Goal: Task Accomplishment & Management: Use online tool/utility

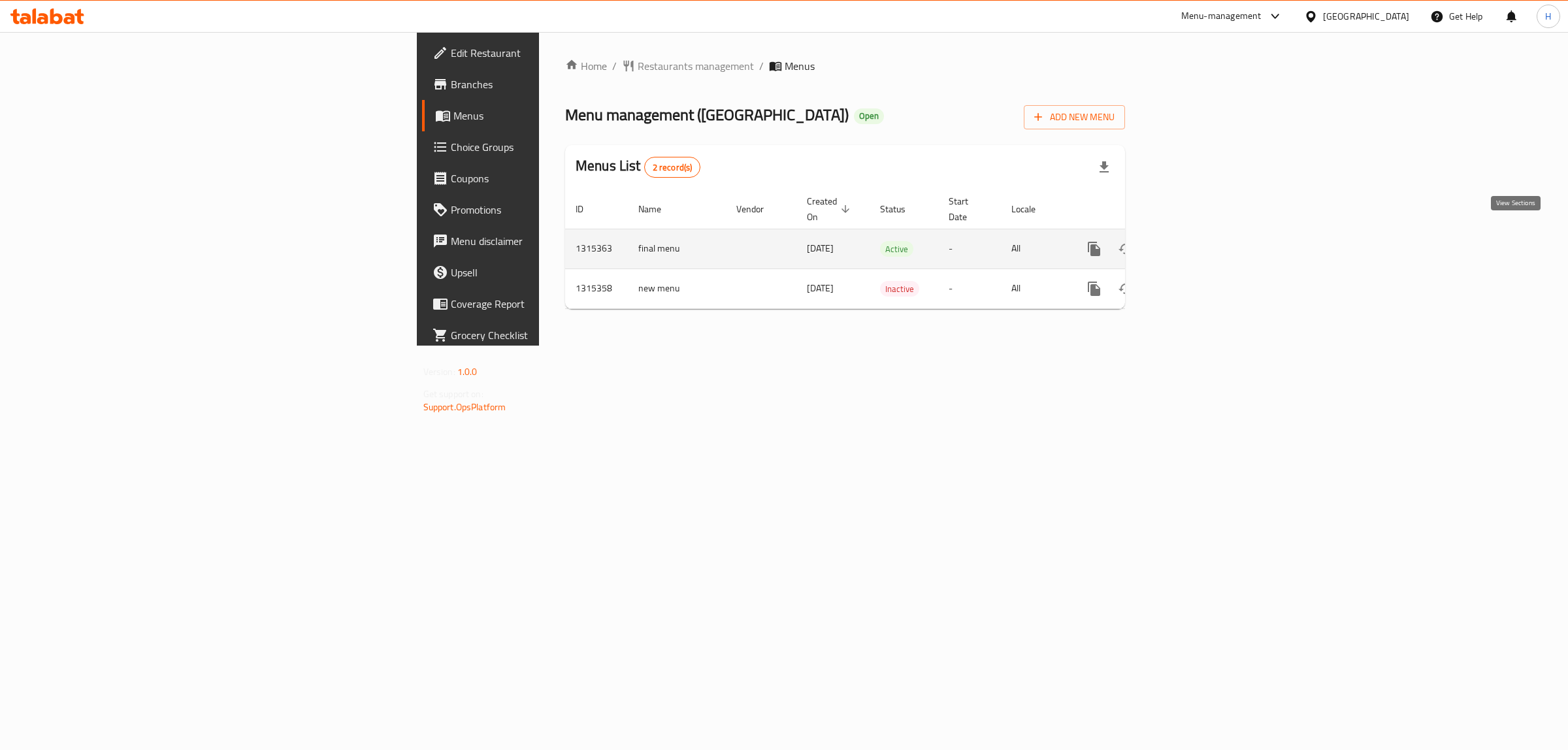
click at [1196, 241] on icon "enhanced table" at bounding box center [1188, 249] width 16 height 16
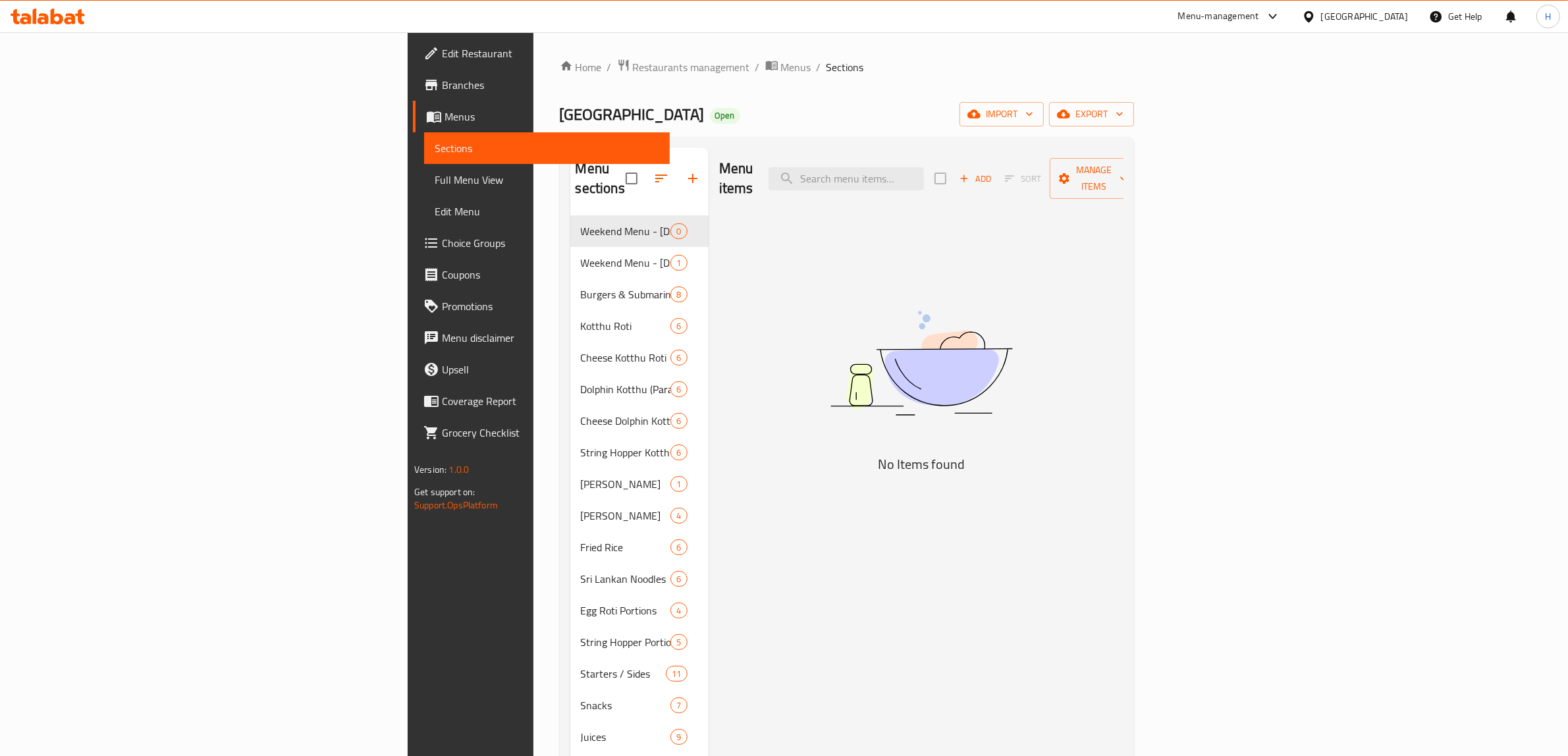
click at [435, 186] on span "Full Menu View" at bounding box center [547, 180] width 225 height 16
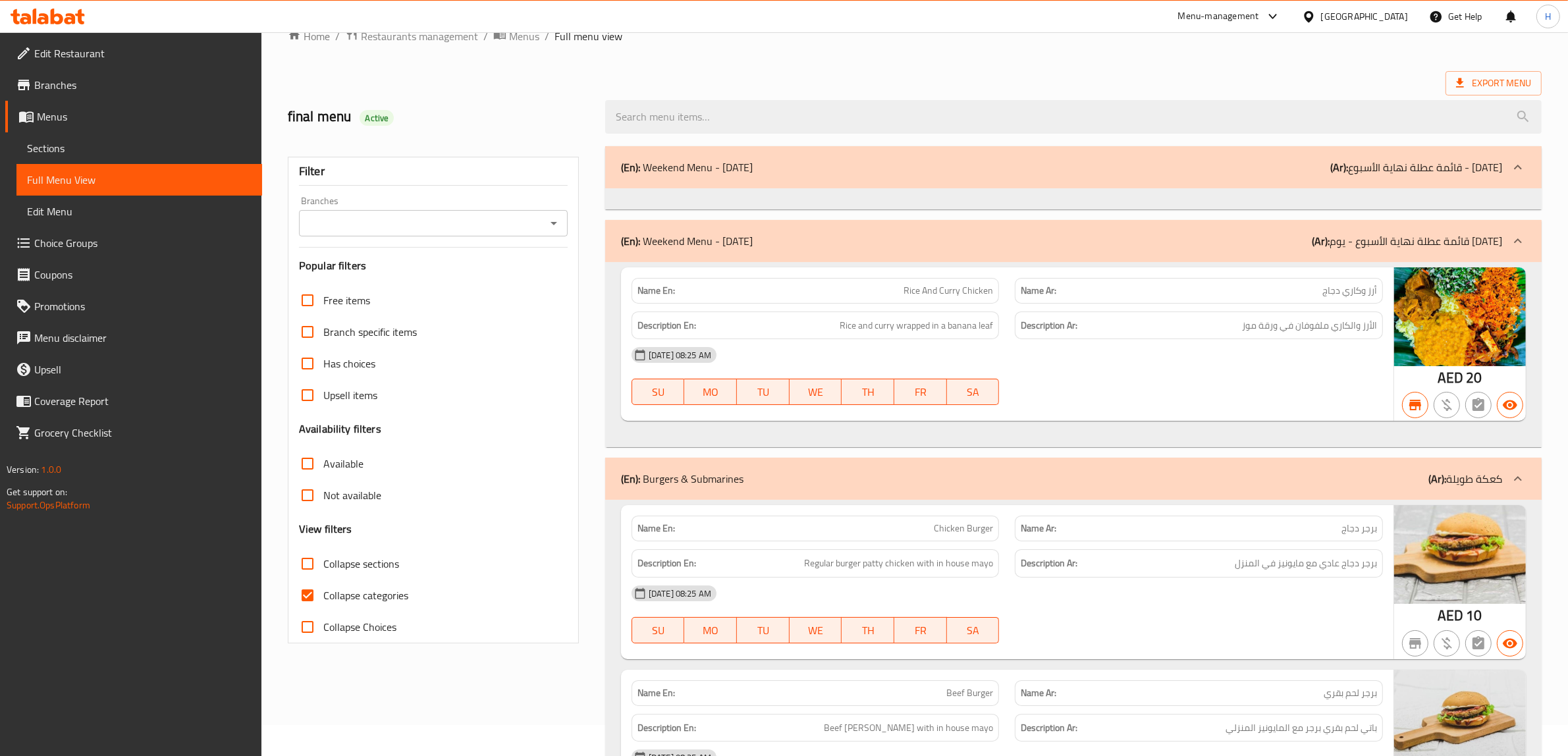
scroll to position [83, 0]
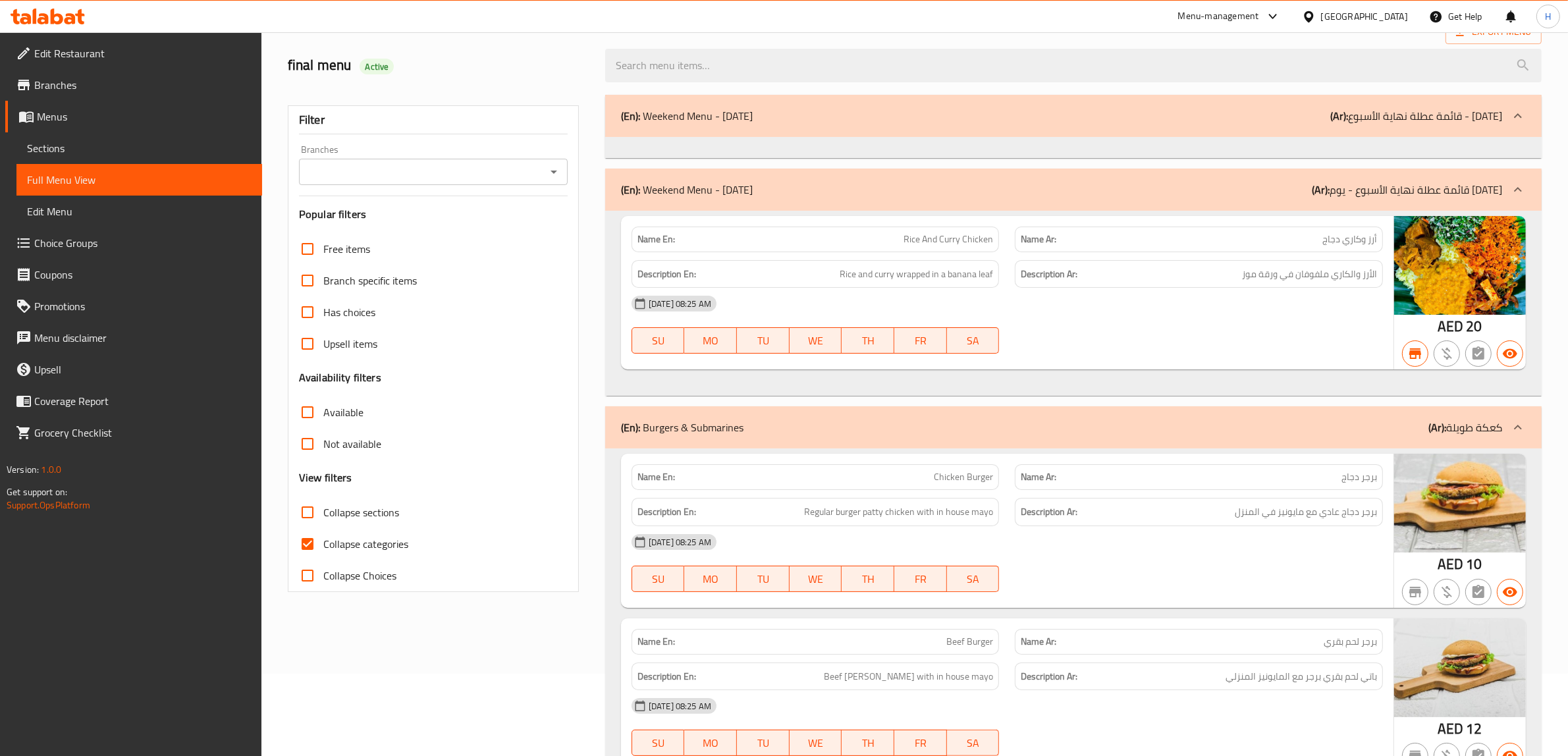
click at [450, 171] on input "Branches" at bounding box center [422, 171] width 239 height 18
click at [423, 232] on li "[STREET_ADDRESS]" at bounding box center [433, 229] width 268 height 23
type input "[STREET_ADDRESS]"
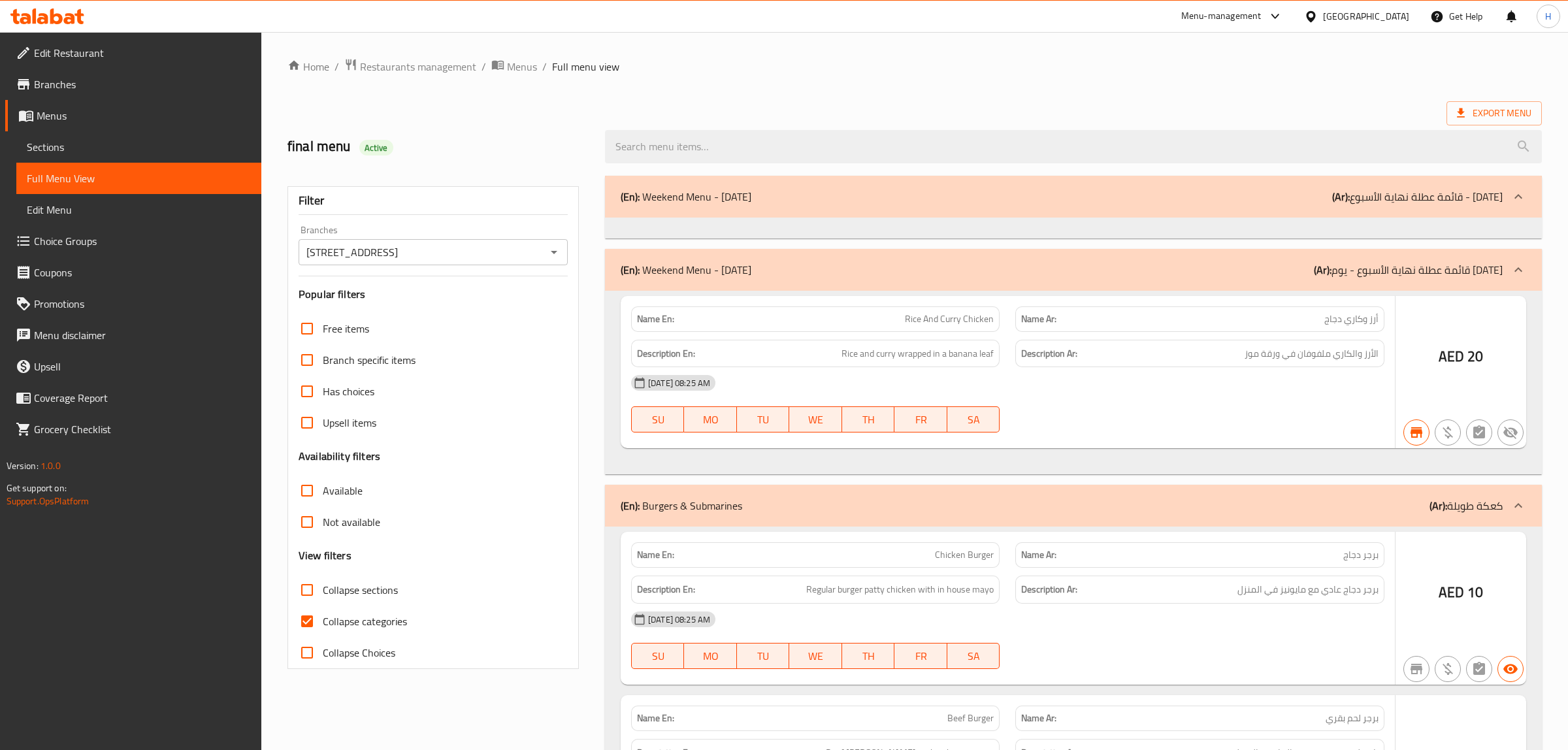
click at [318, 621] on div at bounding box center [784, 375] width 1568 height 750
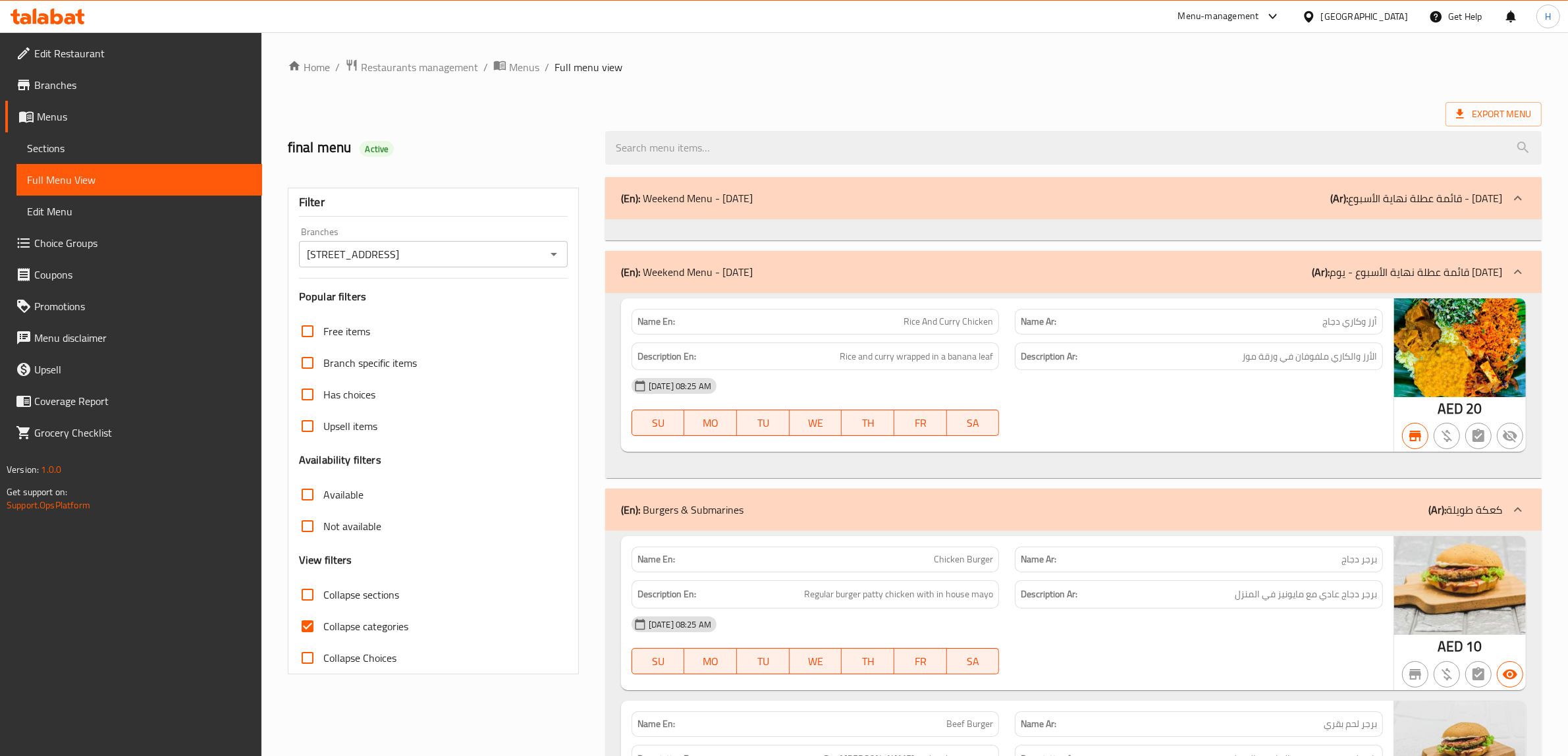
click at [317, 626] on input "Collapse categories" at bounding box center [307, 626] width 32 height 32
checkbox input "false"
click at [811, 110] on div "Export Menu" at bounding box center [914, 114] width 1254 height 24
click at [678, 356] on strong "Description En:" at bounding box center [666, 356] width 58 height 17
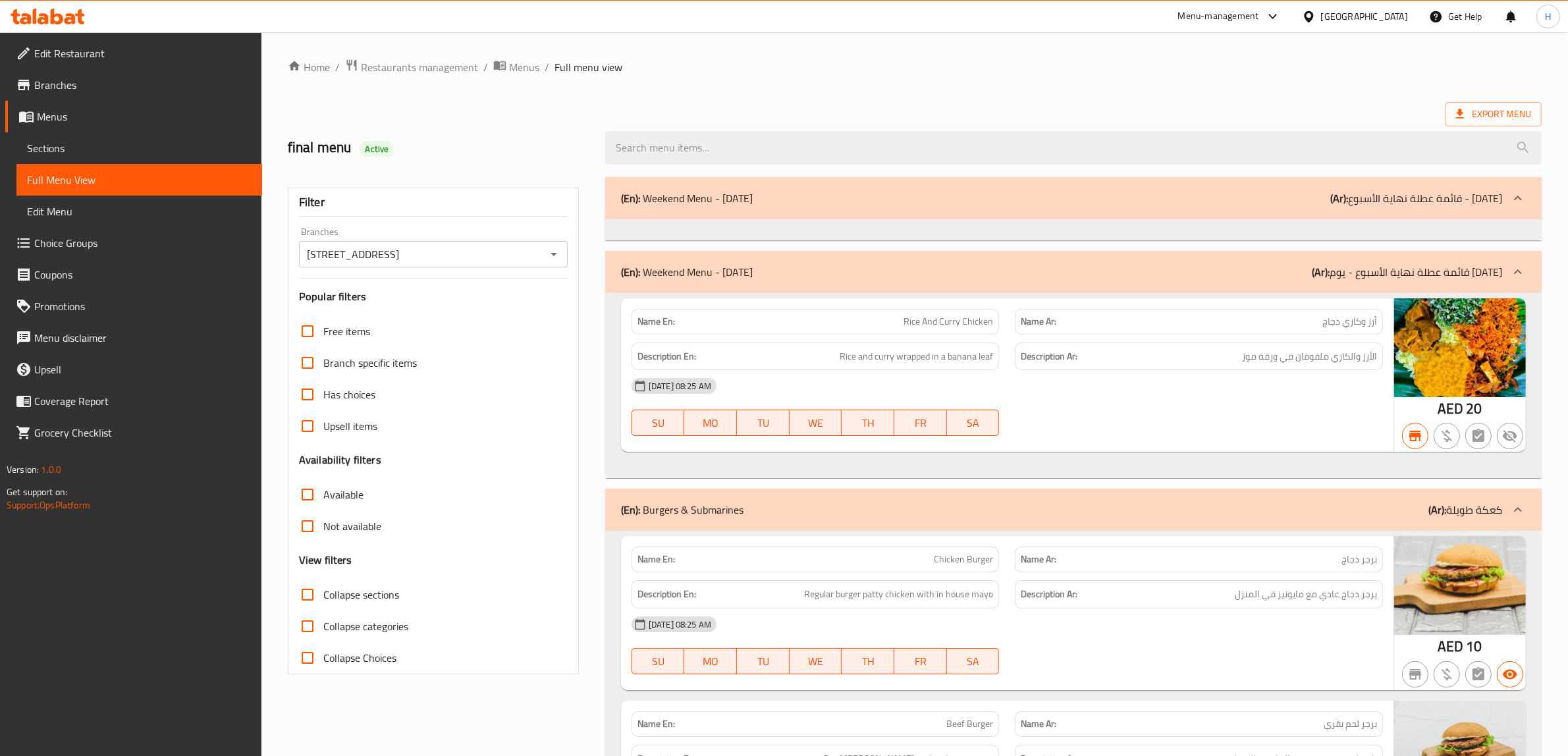
click at [774, 356] on h6 "Description En: Rice and curry wrapped in a banana leaf" at bounding box center [815, 356] width 356 height 17
click at [372, 152] on span "Active" at bounding box center [376, 149] width 34 height 13
copy div "Active"
